Goal: Use online tool/utility: Utilize a website feature to perform a specific function

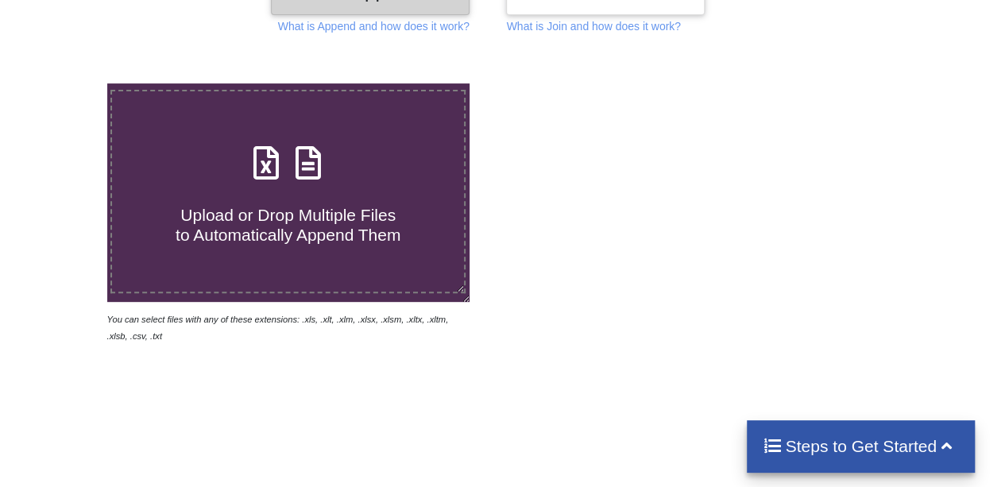
scroll to position [238, 0]
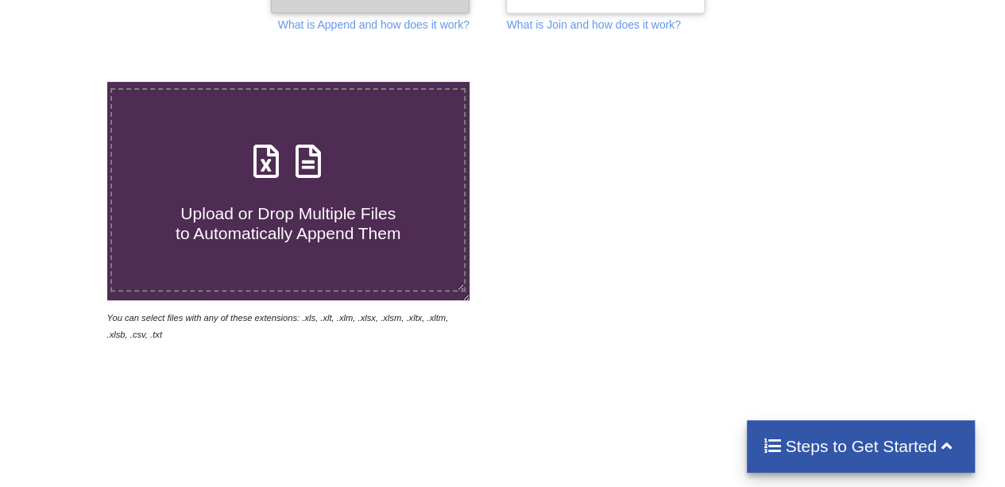
click at [360, 199] on h4 "Upload or Drop Multiple Files to Automatically Append Them" at bounding box center [288, 214] width 352 height 60
click at [66, 82] on input "Upload or Drop Multiple Files to Automatically Append Them" at bounding box center [66, 82] width 0 height 0
type input "C:\fakepath\Category A - Sinotrans Middle East FZE.xls"
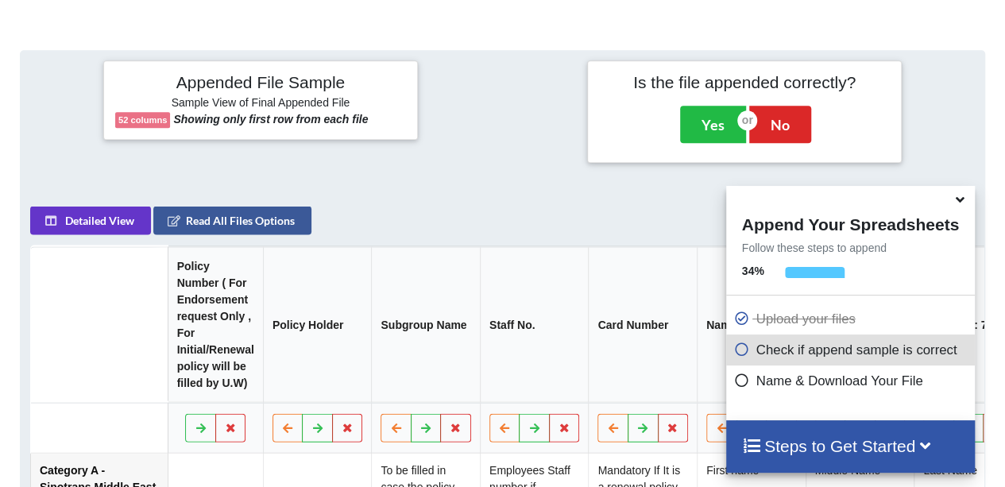
scroll to position [629, 0]
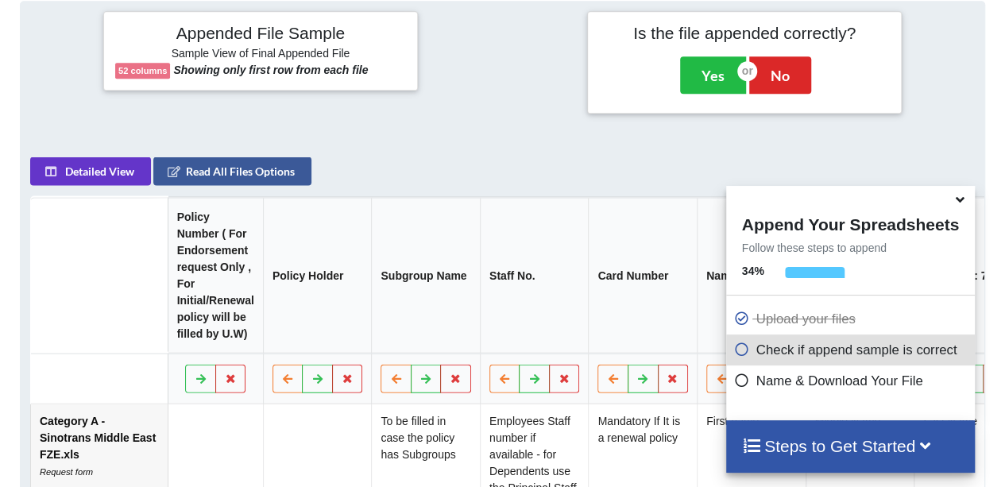
click at [961, 203] on icon at bounding box center [960, 197] width 17 height 14
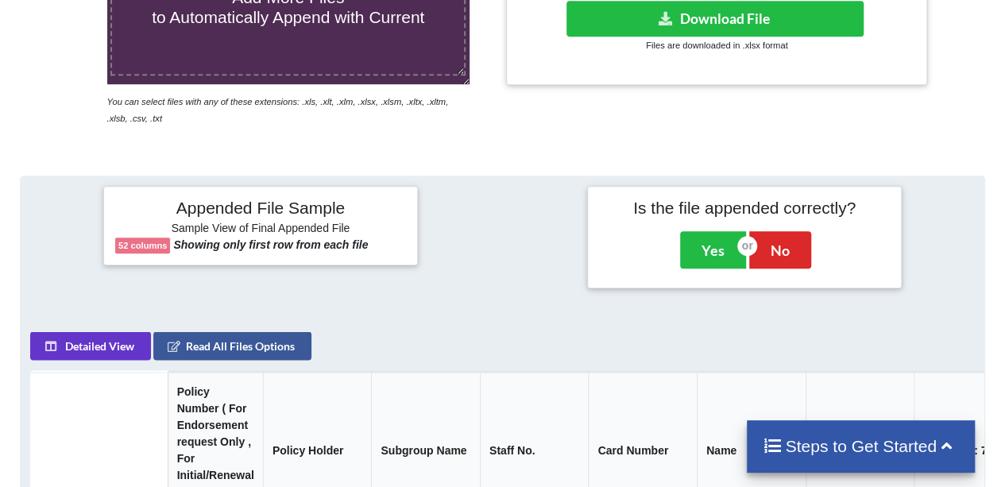
scroll to position [232, 0]
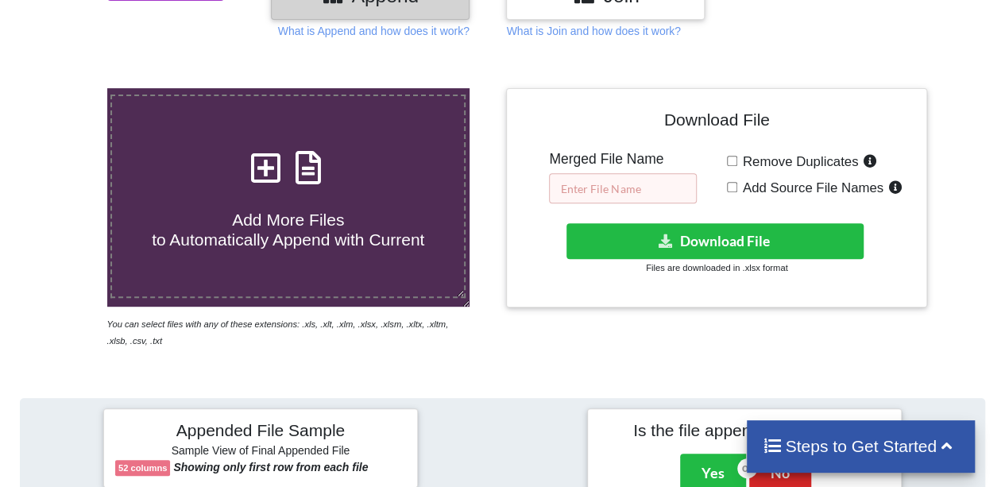
click at [646, 191] on input "text" at bounding box center [623, 188] width 148 height 30
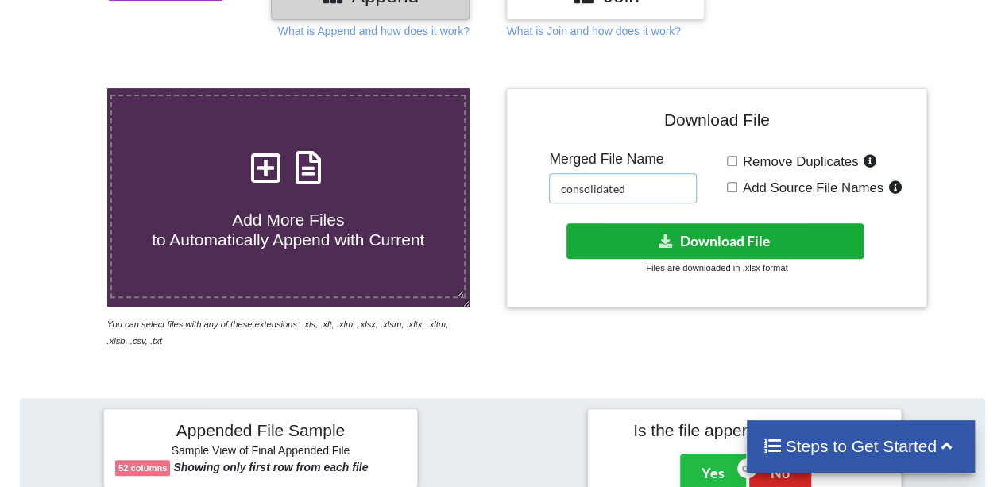
type input "consolidated"
click at [697, 233] on button "Download File" at bounding box center [716, 241] width 298 height 36
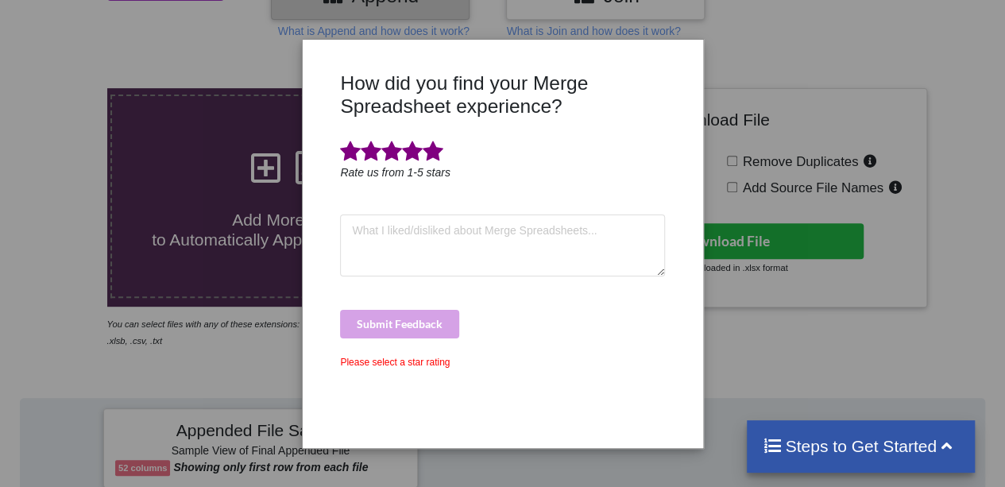
click at [428, 149] on span at bounding box center [433, 152] width 21 height 22
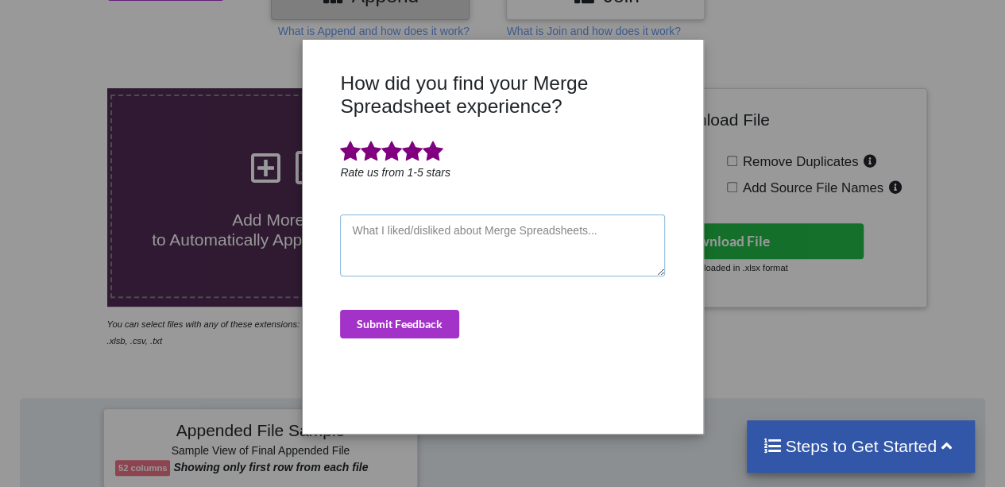
click at [400, 241] on textarea at bounding box center [502, 246] width 324 height 62
type textarea "dasdas"
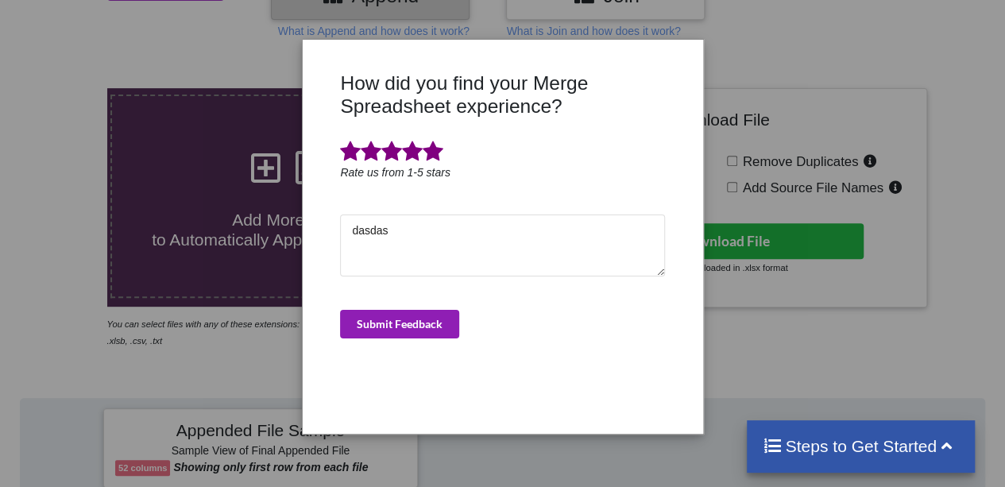
click at [428, 314] on button "Submit Feedback" at bounding box center [399, 324] width 119 height 29
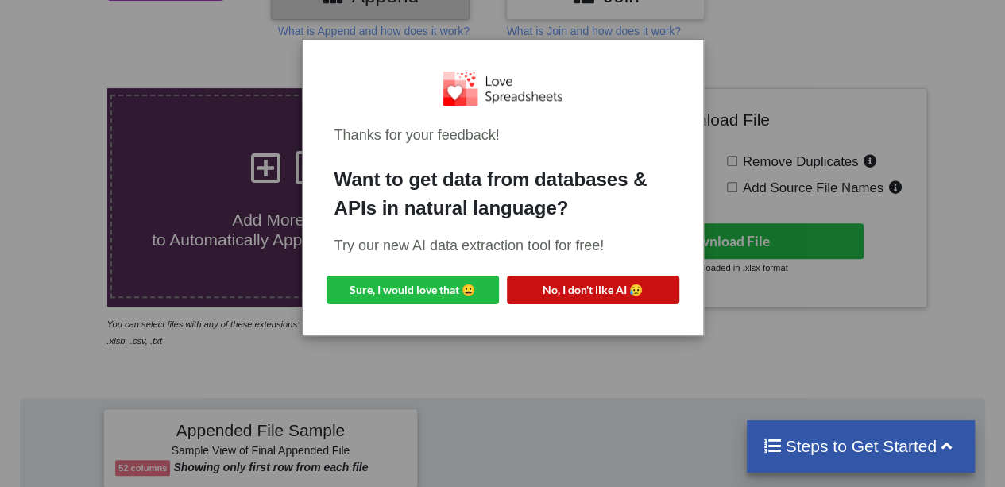
click at [550, 290] on button "No, I don't like AI 😥" at bounding box center [593, 290] width 172 height 29
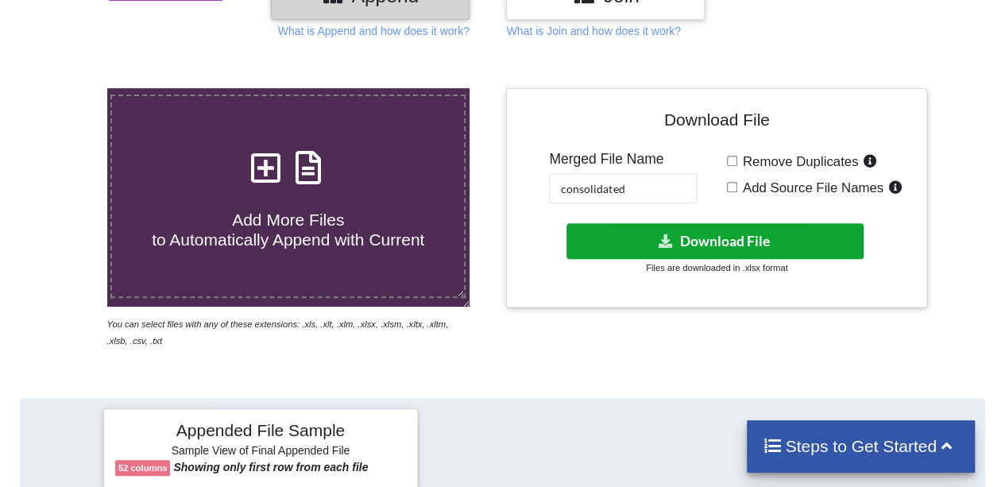
click at [639, 236] on button "Download File" at bounding box center [716, 241] width 298 height 36
